Goal: Task Accomplishment & Management: Use online tool/utility

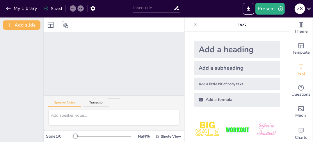
click at [223, 69] on div "Add a subheading" at bounding box center [237, 68] width 86 height 15
click at [211, 86] on div "Add a little bit of body text" at bounding box center [237, 83] width 86 height 13
click at [91, 62] on div at bounding box center [114, 63] width 141 height 63
click at [250, 8] on icon "Export to PowerPoint" at bounding box center [248, 8] width 3 height 4
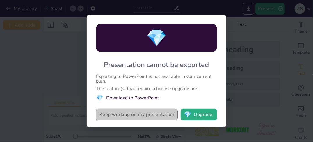
click at [156, 116] on button "Keep working on my presentation" at bounding box center [137, 115] width 82 height 12
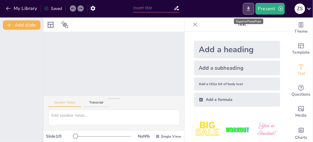
click at [251, 10] on icon "Export to PowerPoint" at bounding box center [248, 8] width 3 height 4
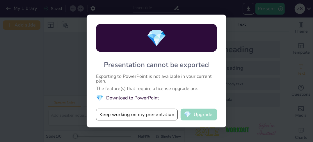
click at [193, 112] on button "💎 Upgrade" at bounding box center [199, 115] width 36 height 12
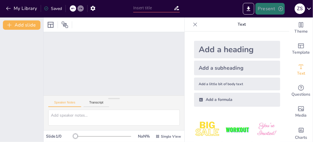
click at [269, 7] on button "Present" at bounding box center [270, 9] width 29 height 12
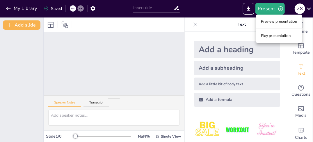
click at [266, 22] on li "Preview presentation" at bounding box center [280, 21] width 46 height 9
